Goal: Transaction & Acquisition: Download file/media

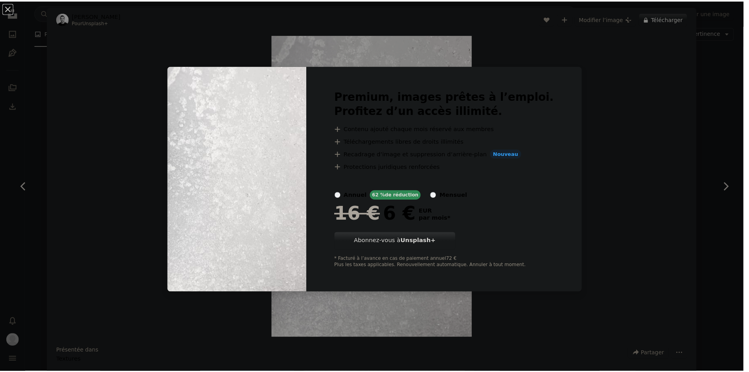
scroll to position [3073, 0]
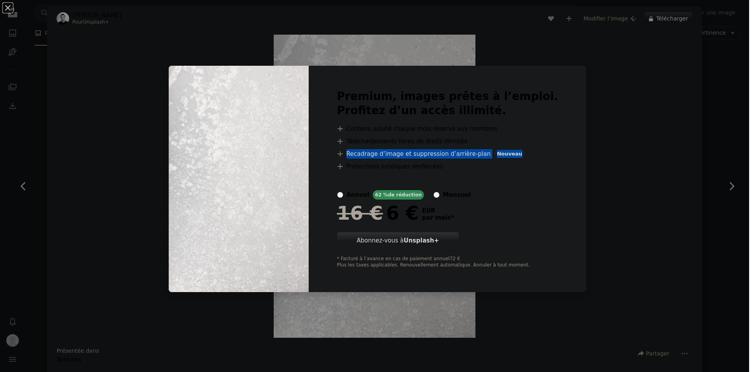
click at [695, 147] on div "An X shape Premium, images prêtes à l’emploi. Profitez d’un accès illimité. A p…" at bounding box center [377, 186] width 755 height 372
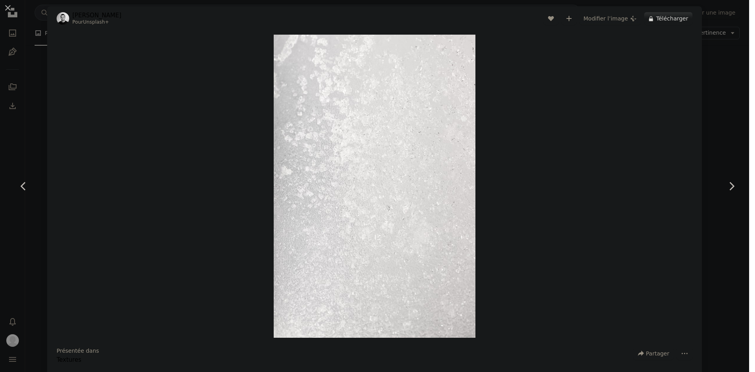
click at [699, 147] on div "An X shape Chevron left Chevron right [PERSON_NAME] Pour Unsplash+ A heart A pl…" at bounding box center [377, 186] width 755 height 372
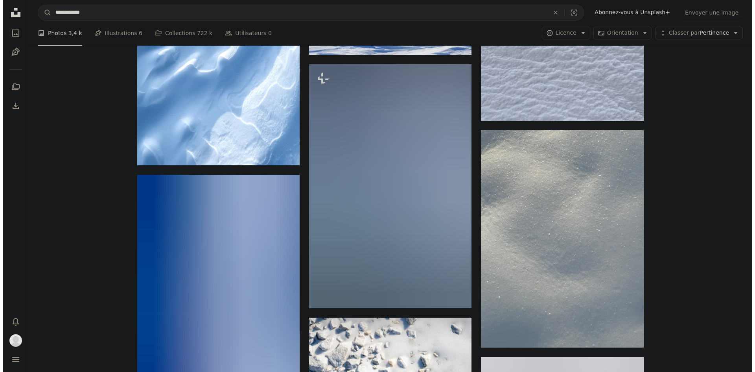
scroll to position [5314, 0]
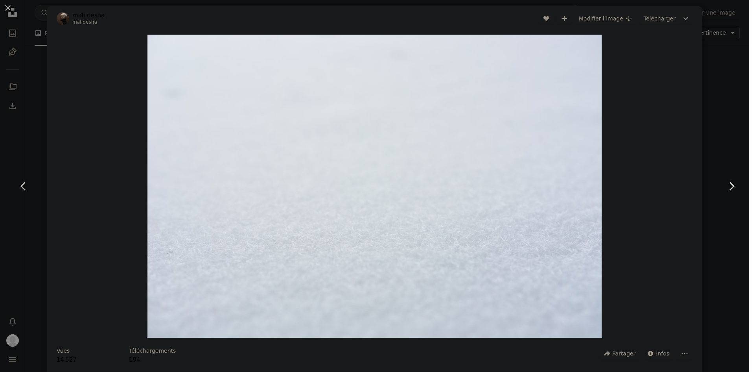
click at [708, 149] on link "Chevron right" at bounding box center [731, 185] width 47 height 75
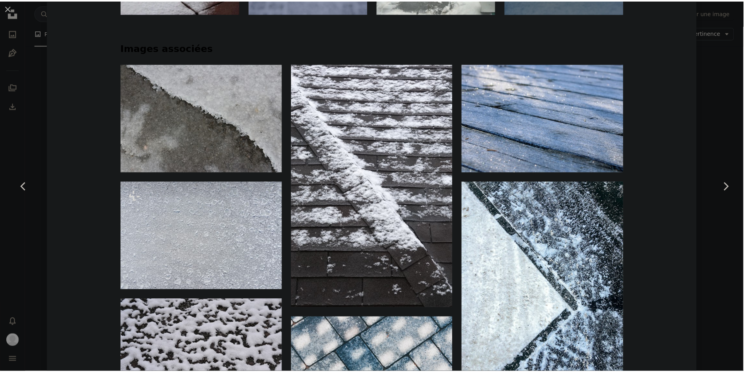
scroll to position [1131, 0]
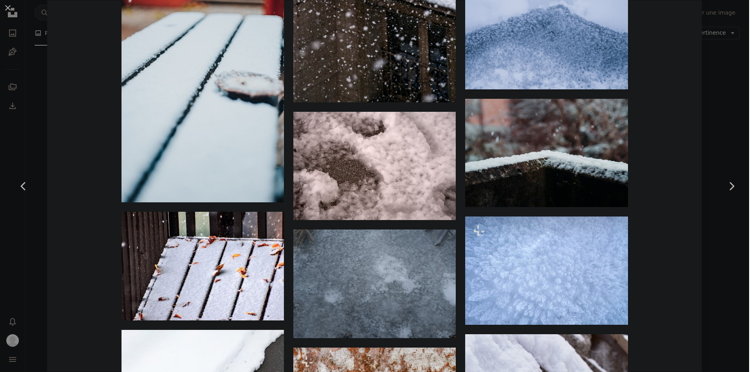
click at [706, 121] on div "An X shape Chevron left Chevron right [PERSON_NAME] Disponible à l’embauche A c…" at bounding box center [377, 186] width 755 height 372
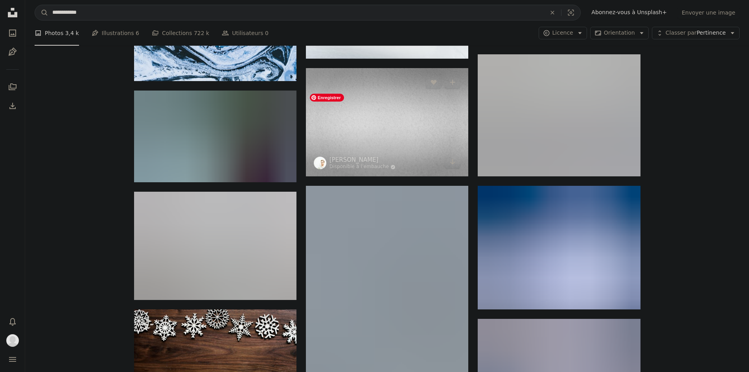
scroll to position [6415, 0]
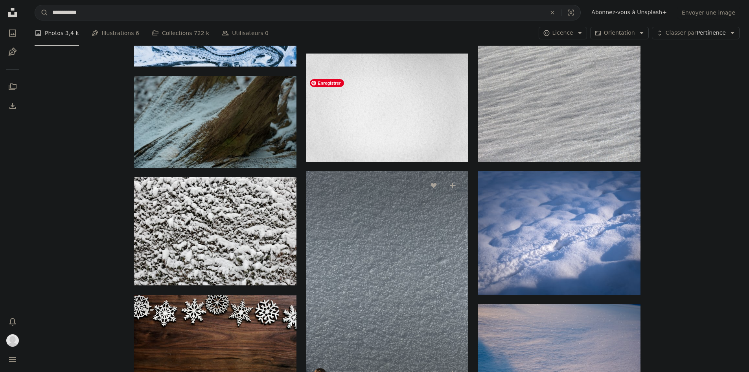
click at [409, 171] on img at bounding box center [387, 279] width 162 height 217
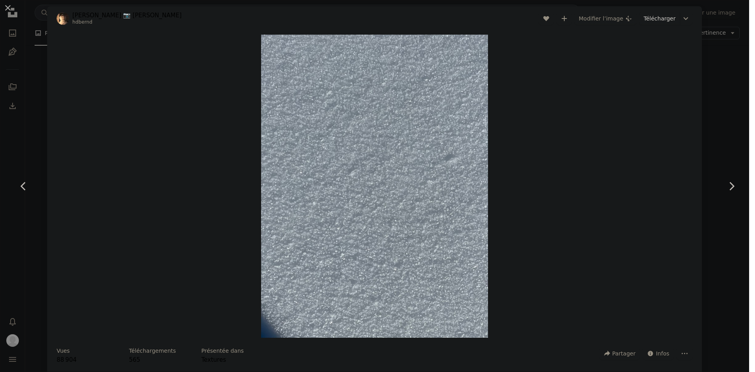
click at [671, 18] on link "Télécharger" at bounding box center [659, 18] width 40 height 13
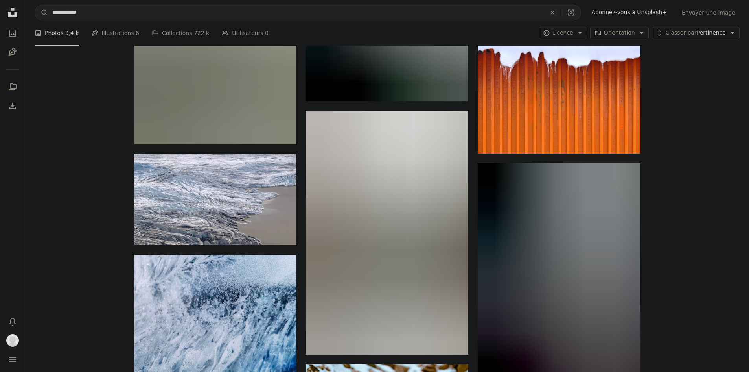
scroll to position [15574, 0]
